Goal: Obtain resource: Download file/media

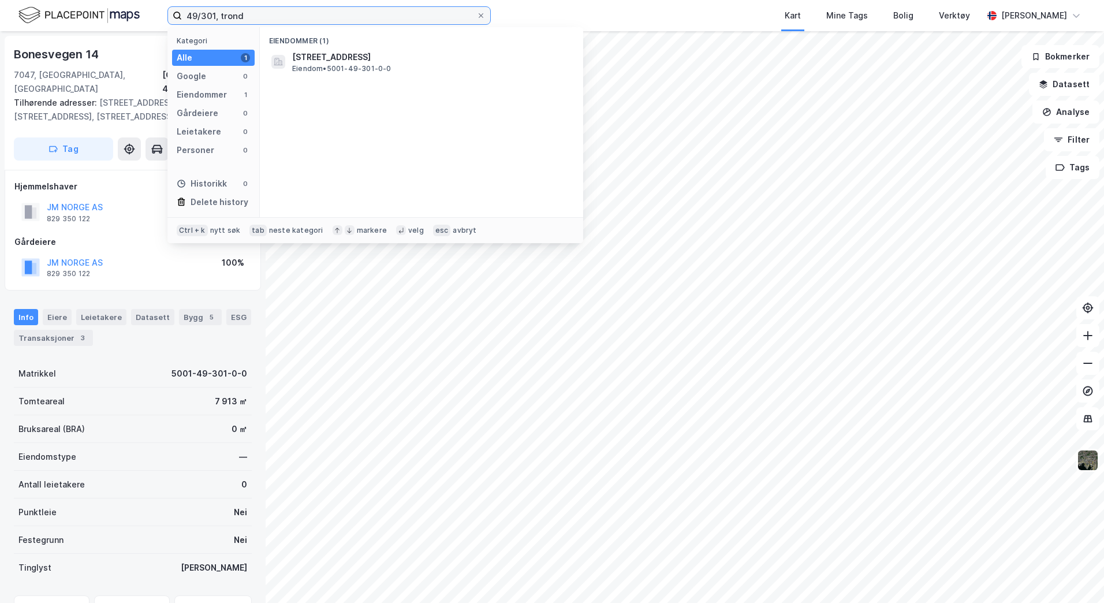
drag, startPoint x: 0, startPoint y: 0, endPoint x: 165, endPoint y: 17, distance: 166.0
click at [165, 17] on div "49/301, trond Kategori Alle 1 Google 0 Eiendommer 1 Gårdeiere 0 Leietakere 0 Pe…" at bounding box center [552, 15] width 1104 height 31
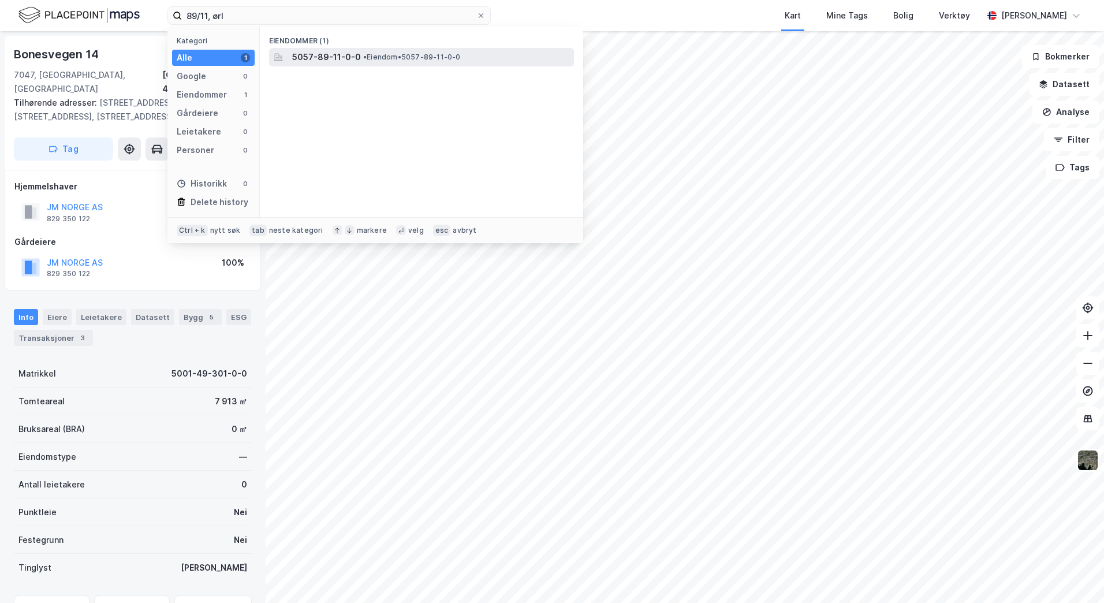
click at [326, 59] on span "5057-89-11-0-0" at bounding box center [326, 57] width 69 height 14
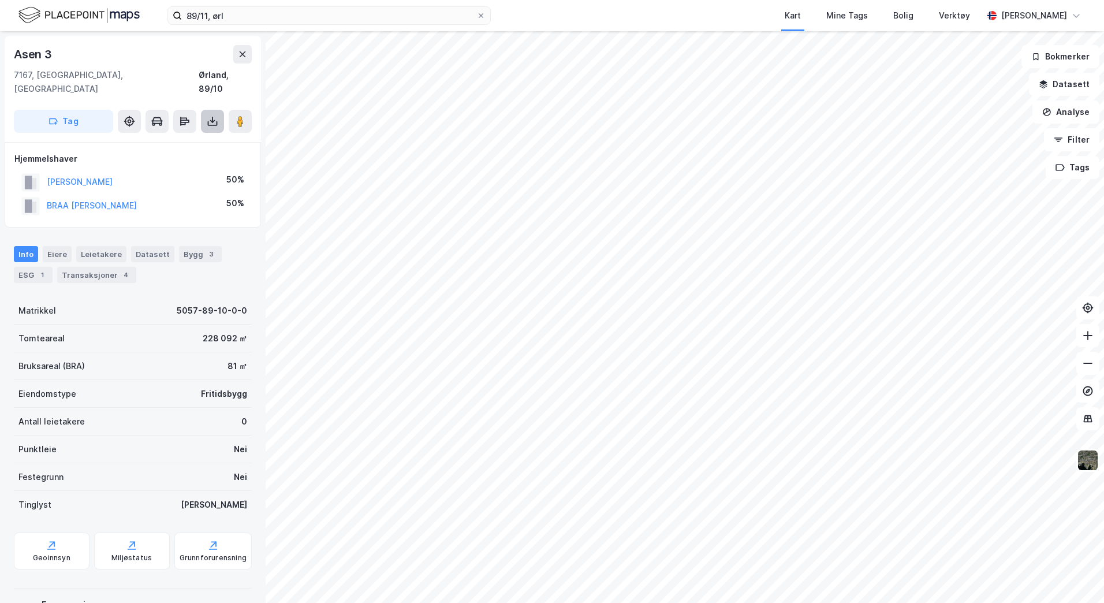
click at [208, 115] on icon at bounding box center [213, 121] width 12 height 12
click at [169, 140] on div "Last ned grunnbok" at bounding box center [155, 144] width 67 height 9
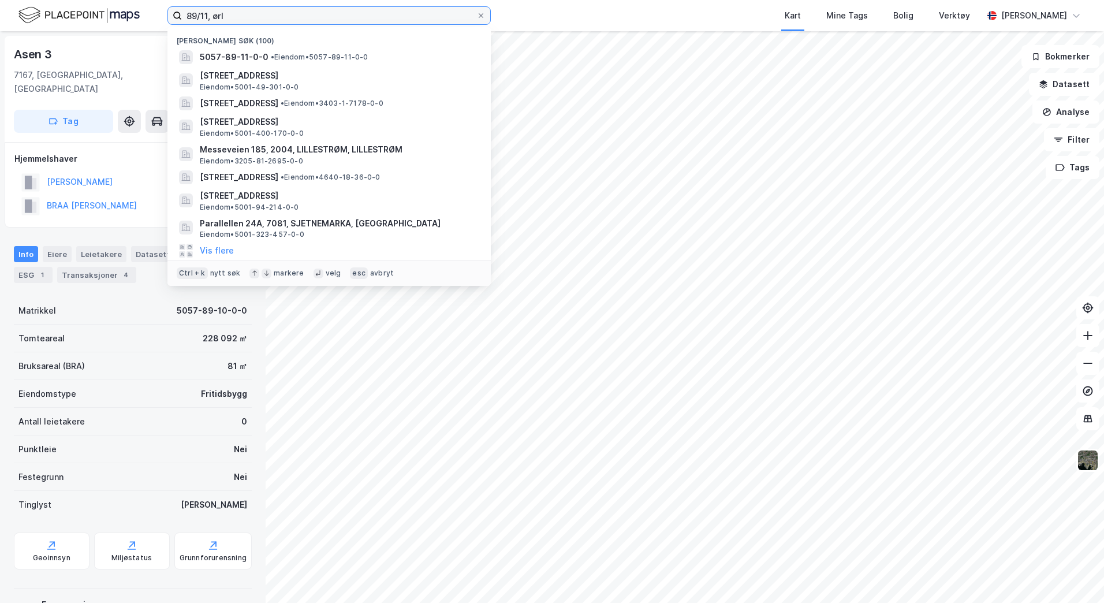
drag, startPoint x: 230, startPoint y: 17, endPoint x: 157, endPoint y: 13, distance: 72.8
click at [157, 13] on div "89/11, [PERSON_NAME] søk [PHONE_NUMBER] • Eiendom • 5057-89-11-0-0 [STREET_ADDR…" at bounding box center [552, 15] width 1104 height 31
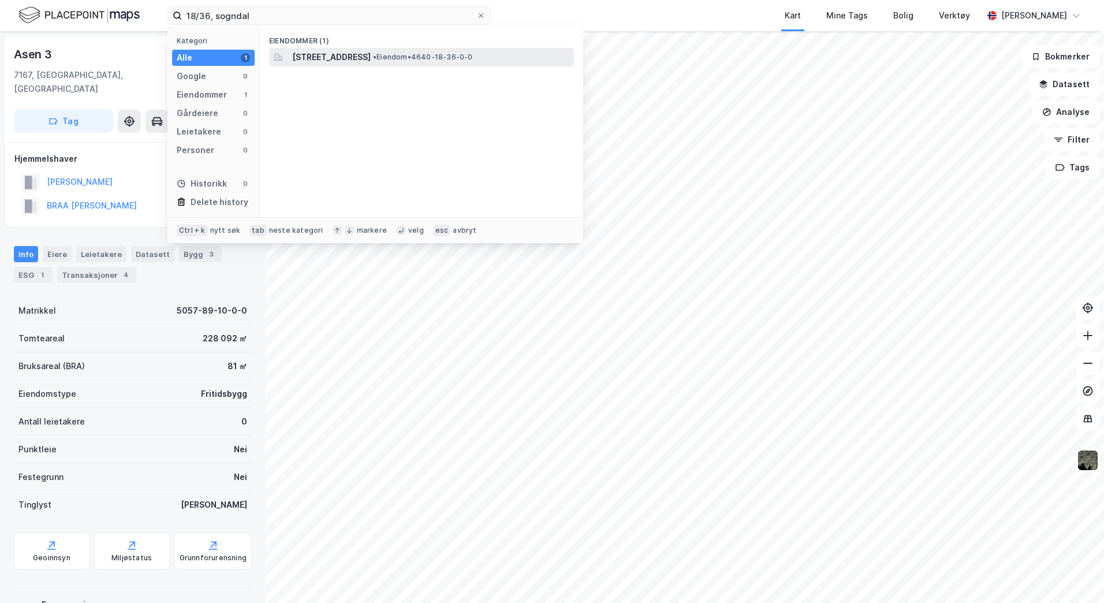
click at [347, 54] on span "[STREET_ADDRESS]" at bounding box center [331, 57] width 79 height 14
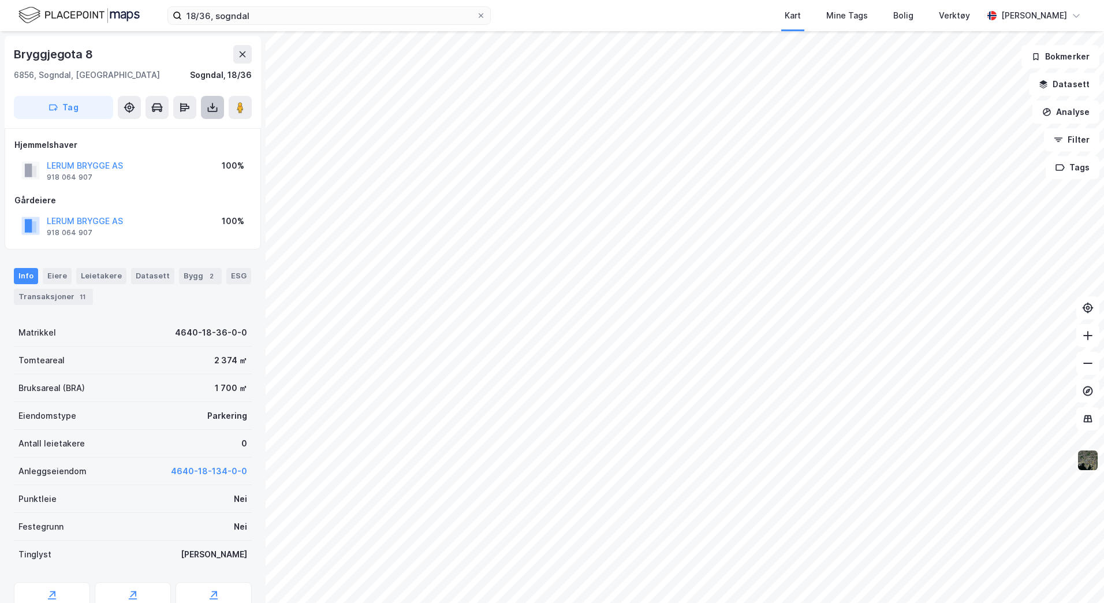
click at [217, 104] on icon at bounding box center [213, 108] width 12 height 12
click at [178, 131] on div "Last ned grunnbok" at bounding box center [155, 130] width 67 height 9
click at [1089, 334] on icon at bounding box center [1088, 336] width 12 height 12
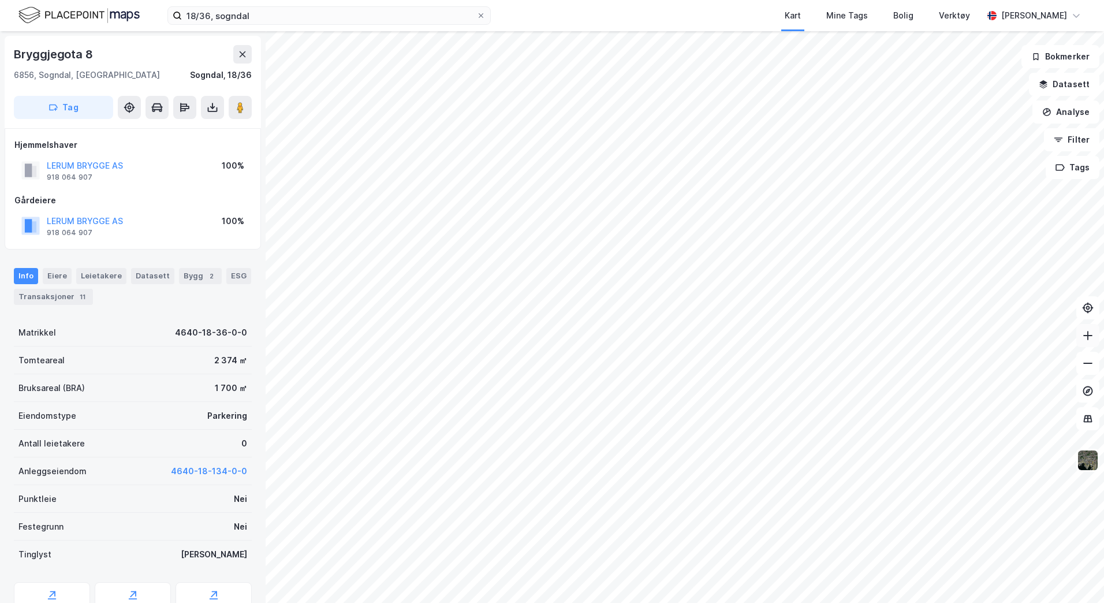
click at [1089, 334] on icon at bounding box center [1088, 336] width 12 height 12
click at [1093, 369] on button at bounding box center [1087, 363] width 23 height 23
click at [214, 112] on icon at bounding box center [213, 108] width 12 height 12
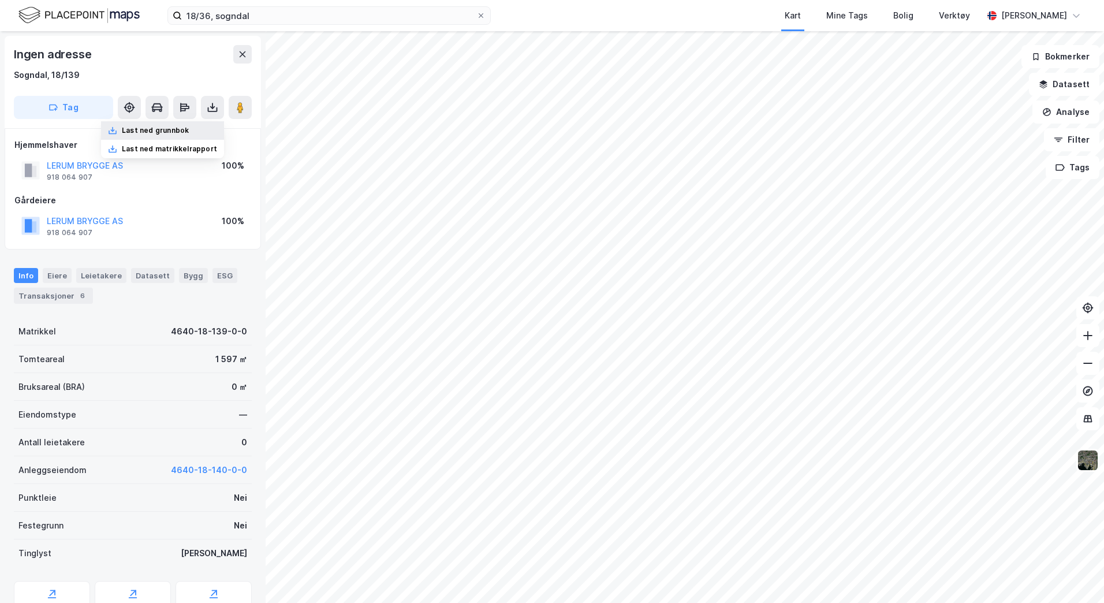
click at [201, 125] on div "Last ned grunnbok" at bounding box center [162, 130] width 123 height 18
click at [208, 110] on icon at bounding box center [213, 109] width 10 height 5
click at [189, 127] on div "Last ned grunnbok" at bounding box center [155, 130] width 67 height 9
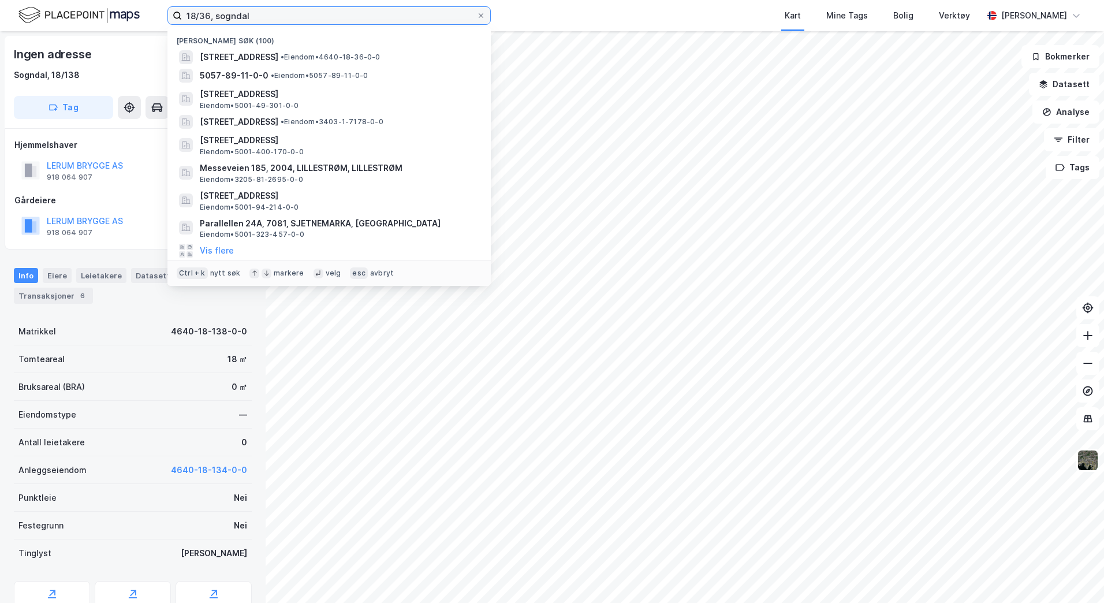
click at [208, 16] on input "18/36, sogndal" at bounding box center [329, 15] width 294 height 17
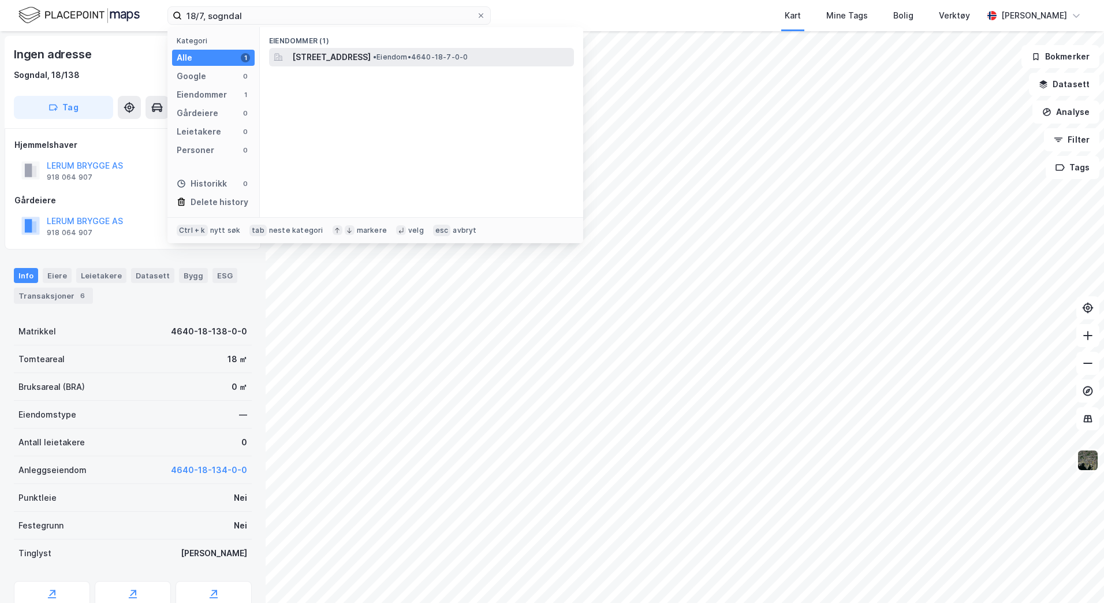
click at [353, 55] on span "[STREET_ADDRESS]" at bounding box center [331, 57] width 79 height 14
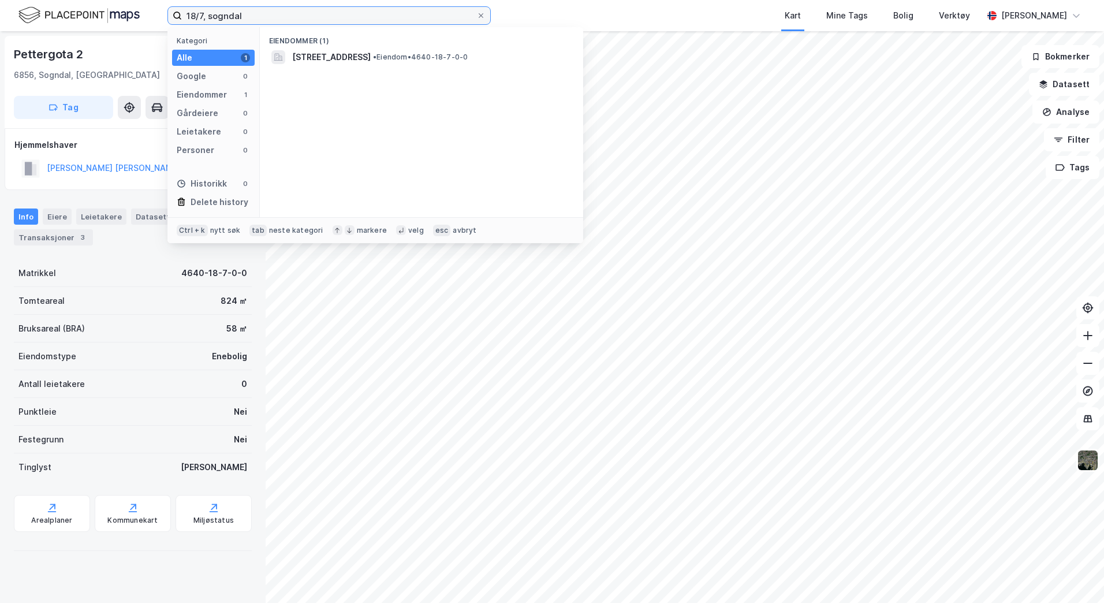
drag, startPoint x: 243, startPoint y: 16, endPoint x: 119, endPoint y: 6, distance: 124.5
click at [120, 6] on div "18/7, sogndal Kategori Alle 1 Google 0 Eiendommer 1 Gårdeiere 0 Leietakere 0 Pe…" at bounding box center [552, 15] width 1104 height 31
type input "5/52, tr"
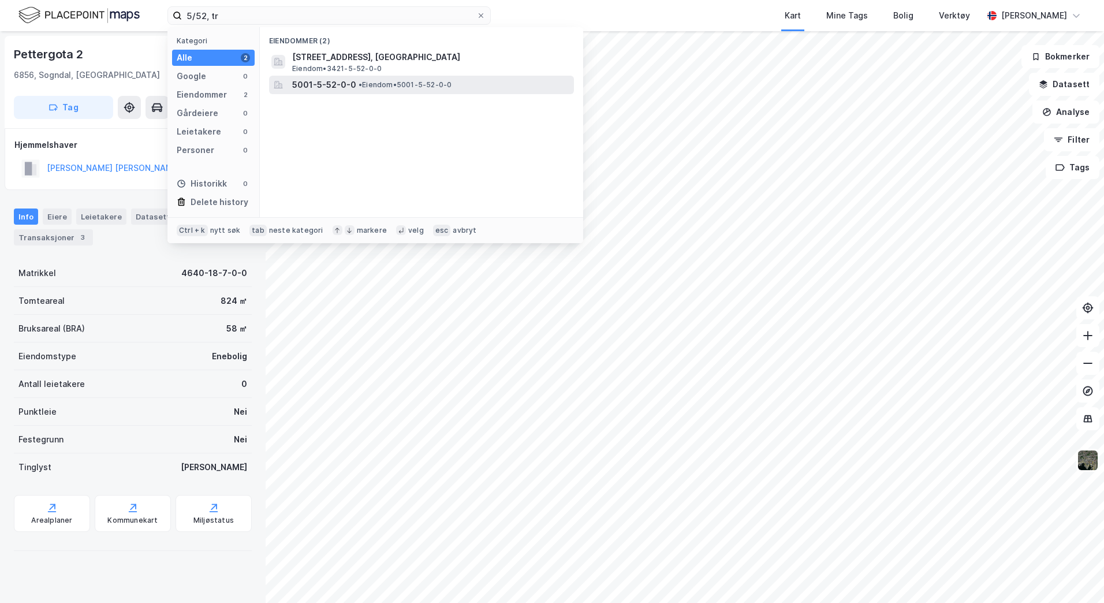
click at [341, 84] on span "5001-5-52-0-0" at bounding box center [324, 85] width 64 height 14
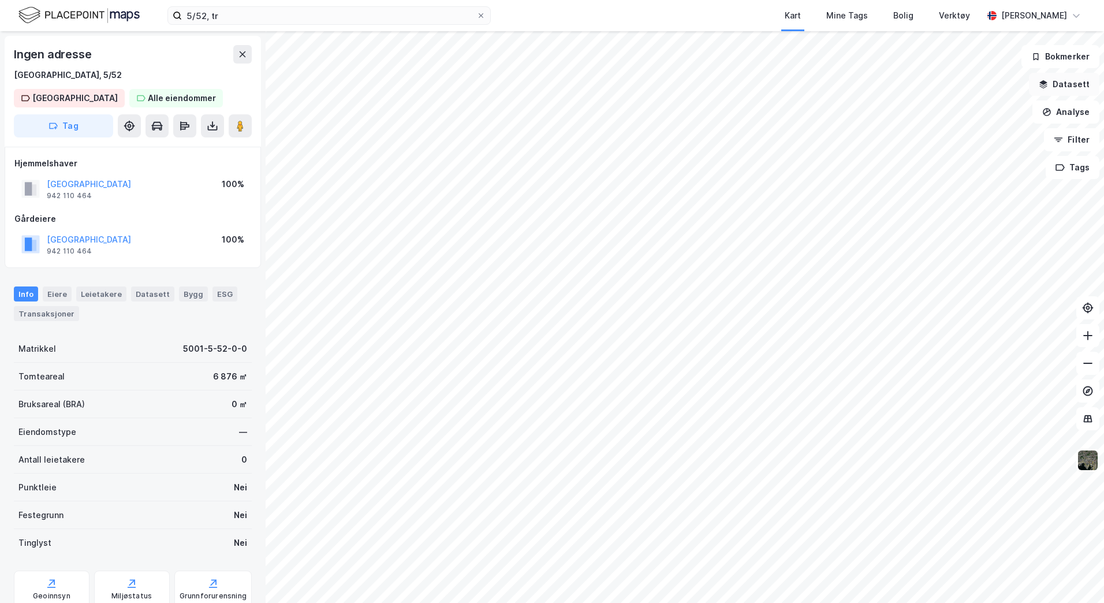
click at [1045, 90] on button "Datasett" at bounding box center [1064, 84] width 70 height 23
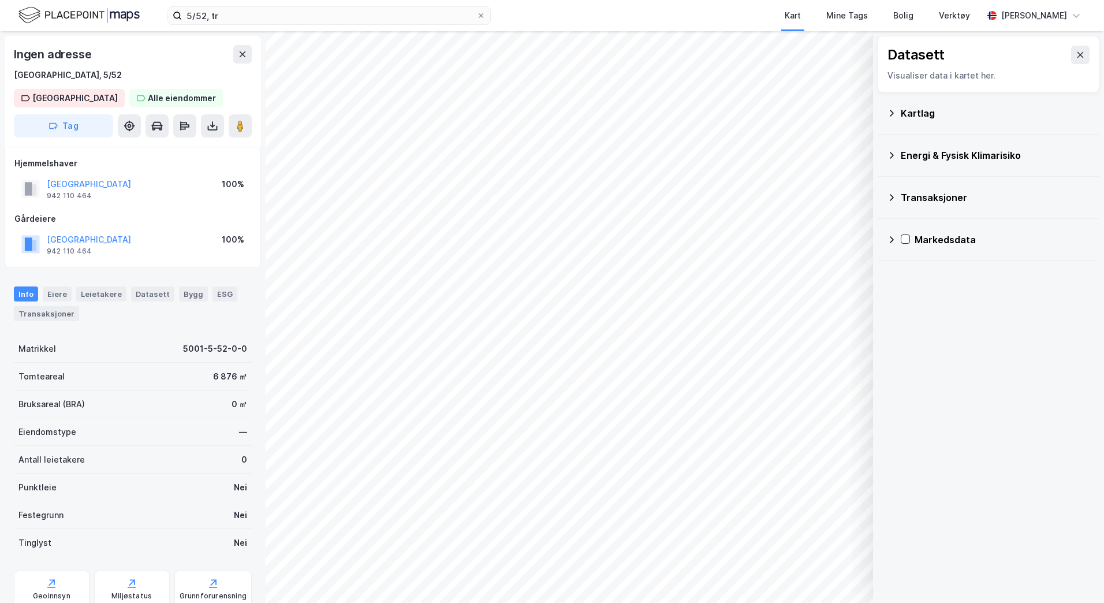
click at [895, 111] on icon at bounding box center [891, 113] width 9 height 9
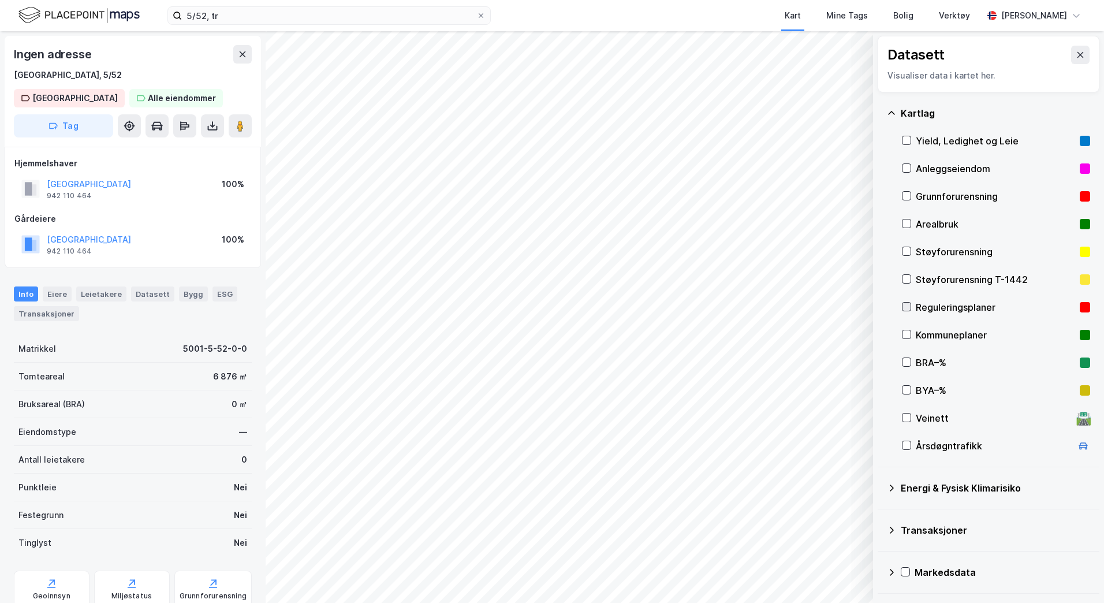
click at [906, 305] on icon at bounding box center [906, 306] width 8 height 8
